Goal: Task Accomplishment & Management: Use online tool/utility

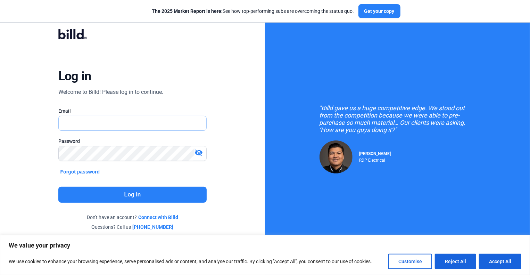
type input "[EMAIL_ADDRESS][DOMAIN_NAME]"
click at [122, 199] on button "Log in" at bounding box center [132, 195] width 149 height 16
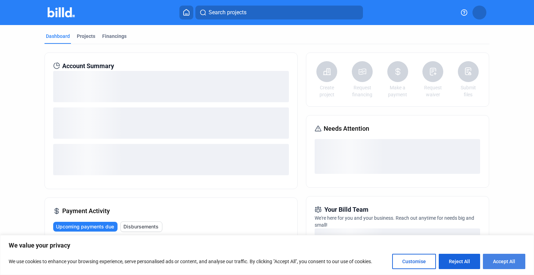
click at [507, 266] on button "Accept All" at bounding box center [504, 261] width 42 height 15
checkbox input "true"
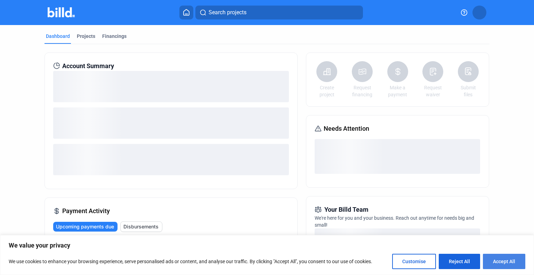
checkbox input "true"
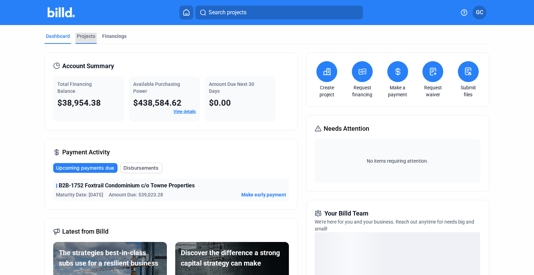
click at [88, 33] on div "Projects" at bounding box center [86, 36] width 18 height 7
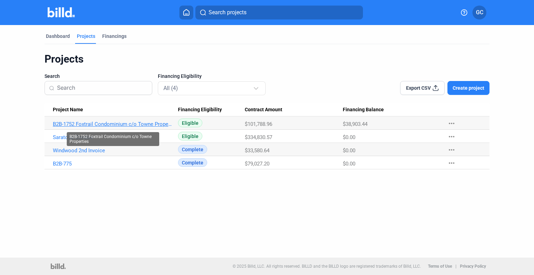
click at [131, 126] on link "B2B-1752 Foxtrail Condominium c/o Towne Properties" at bounding box center [113, 124] width 121 height 6
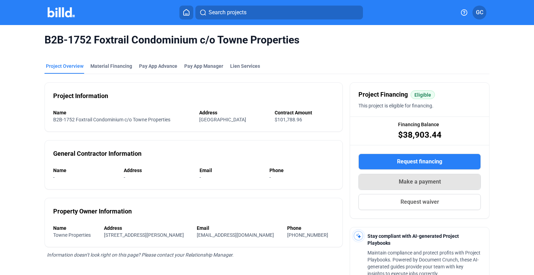
click at [411, 181] on span "Make a payment" at bounding box center [419, 182] width 42 height 8
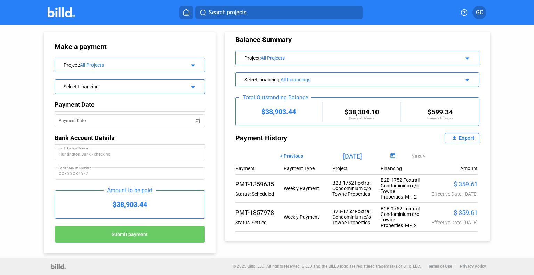
scroll to position [11, 0]
